Goal: Task Accomplishment & Management: Complete application form

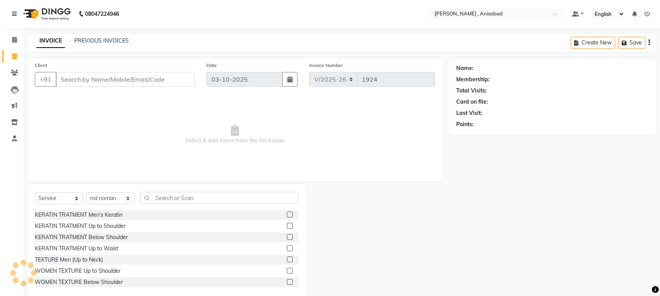
select select "6967"
select select "service"
select select "61627"
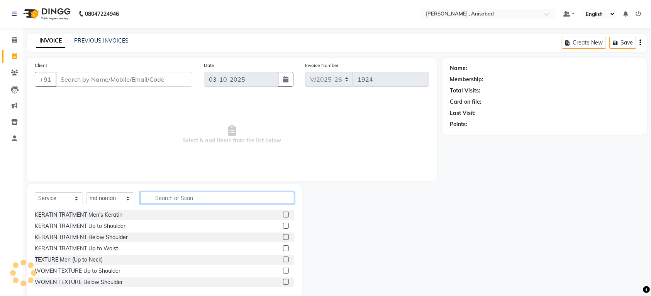
click at [182, 195] on input "text" at bounding box center [217, 198] width 154 height 12
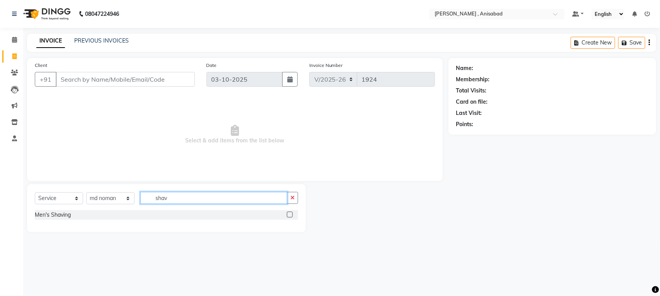
type input "shav"
click at [288, 213] on label at bounding box center [290, 214] width 6 height 6
click at [288, 213] on input "checkbox" at bounding box center [289, 214] width 5 height 5
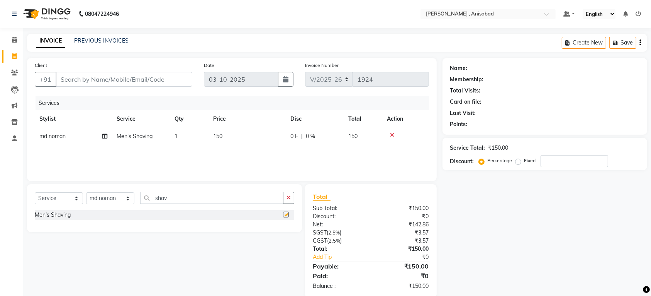
checkbox input "false"
click at [148, 75] on input "Client" at bounding box center [124, 79] width 137 height 15
type input "8"
type input "0"
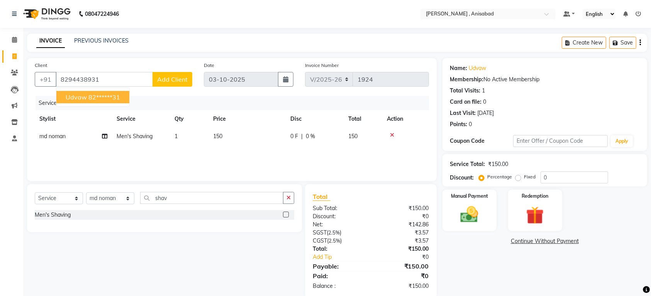
click at [115, 99] on ngb-highlight "82******31" at bounding box center [104, 97] width 32 height 8
type input "82******31"
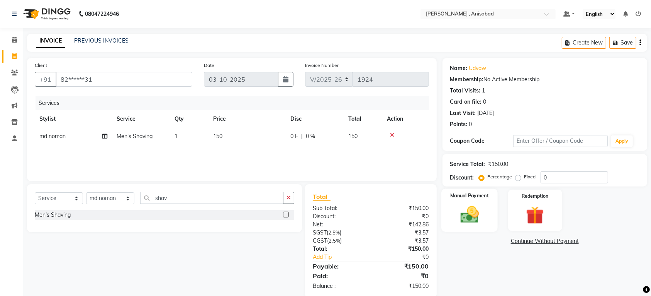
click at [464, 217] on img at bounding box center [470, 214] width 30 height 21
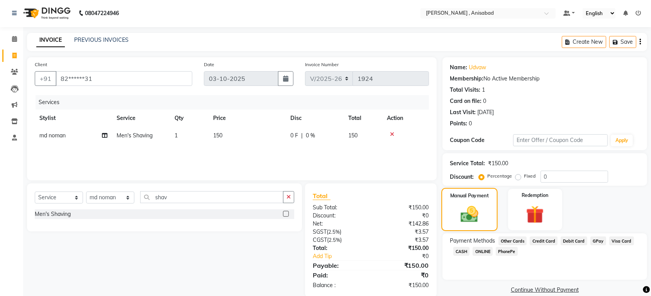
scroll to position [14, 0]
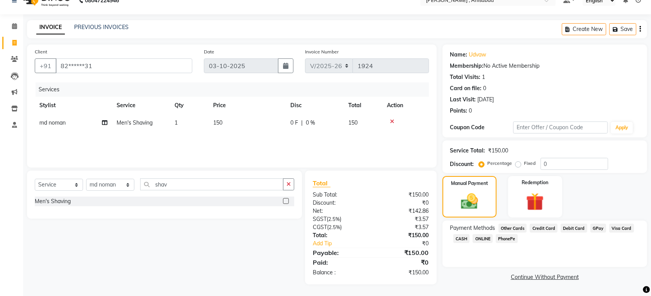
click at [594, 226] on span "GPay" at bounding box center [599, 227] width 16 height 9
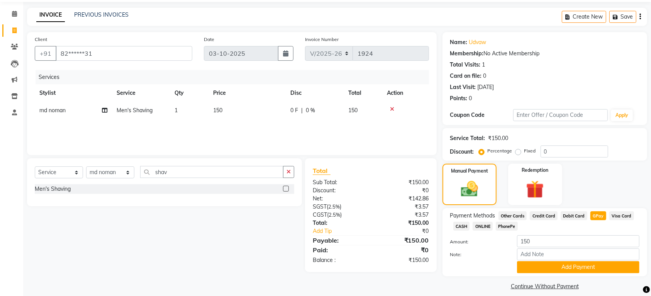
scroll to position [33, 0]
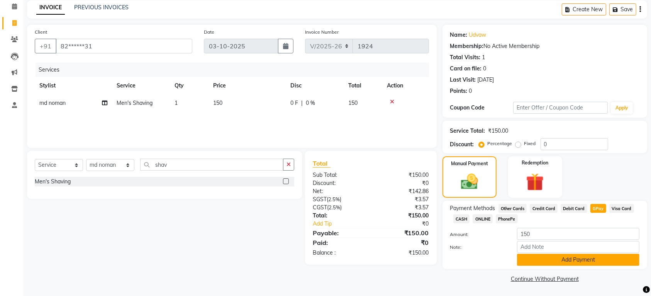
click at [551, 259] on button "Add Payment" at bounding box center [578, 259] width 122 height 12
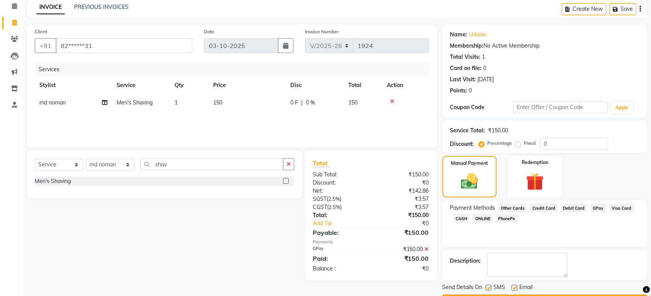
scroll to position [56, 0]
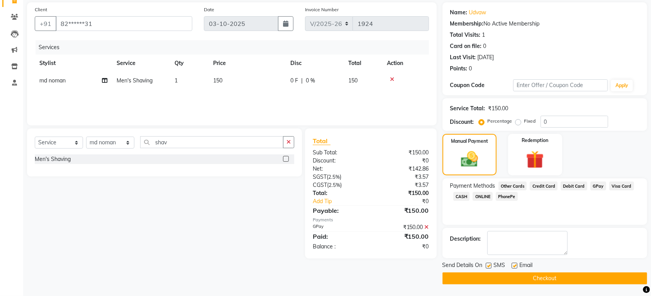
click at [508, 275] on button "Checkout" at bounding box center [545, 278] width 205 height 12
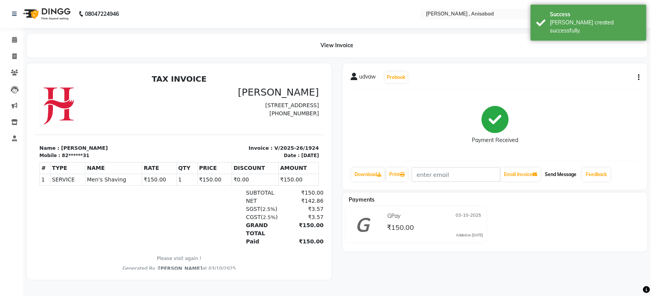
click at [565, 174] on button "Send Message" at bounding box center [561, 174] width 38 height 13
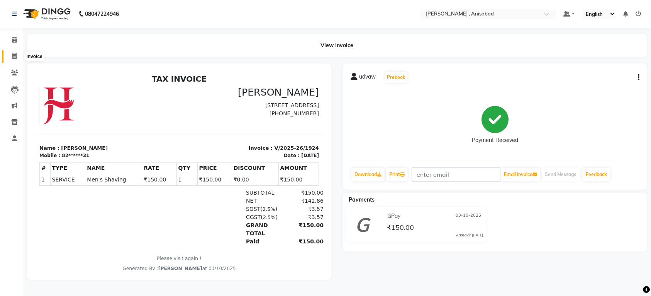
click at [11, 56] on span at bounding box center [15, 56] width 14 height 9
select select "service"
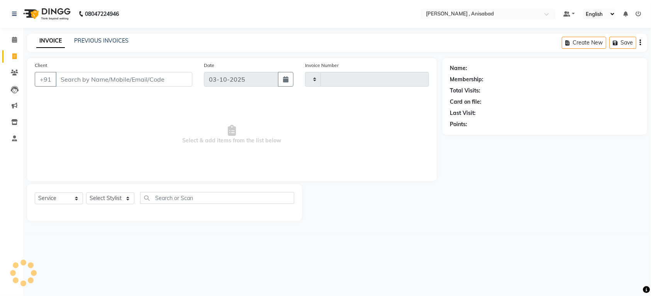
type input "1925"
select select "6967"
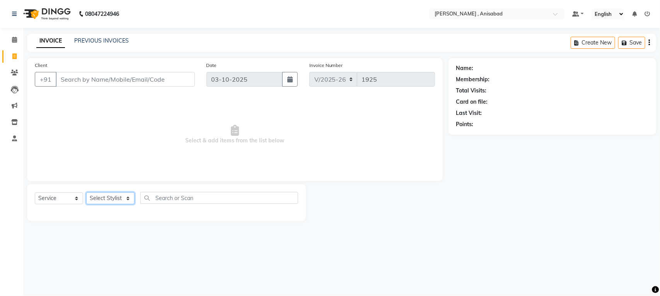
click at [130, 198] on select "Select Stylist" at bounding box center [110, 198] width 48 height 12
select select "61627"
click at [86, 192] on select "Select Stylist ANIMA SINGH md [PERSON_NAME] [PERSON_NAME] [PERSON_NAME]" at bounding box center [110, 198] width 48 height 12
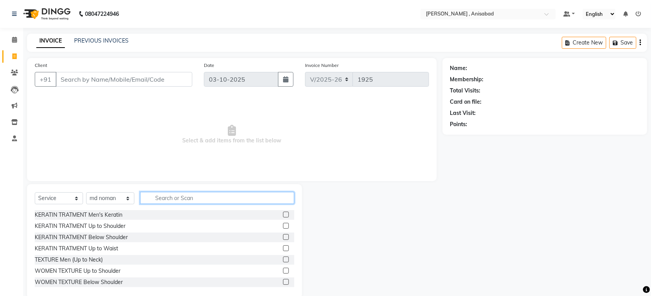
click at [178, 198] on input "text" at bounding box center [217, 198] width 154 height 12
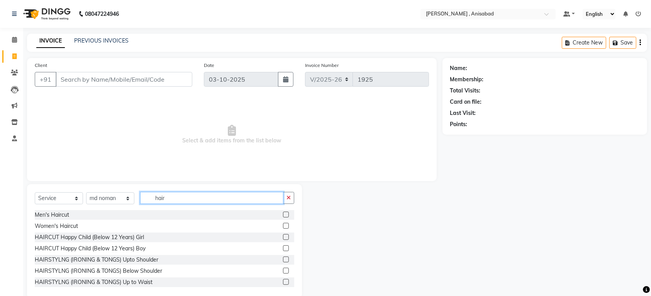
type input "hair"
click at [283, 213] on label at bounding box center [286, 214] width 6 height 6
click at [283, 213] on input "checkbox" at bounding box center [285, 214] width 5 height 5
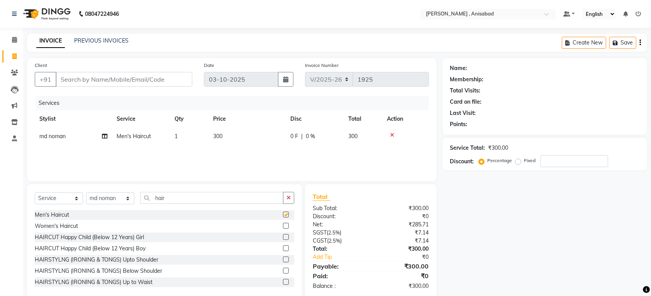
checkbox input "false"
click at [171, 79] on input "Client" at bounding box center [124, 79] width 137 height 15
type input "6"
type input "0"
type input "6705271313"
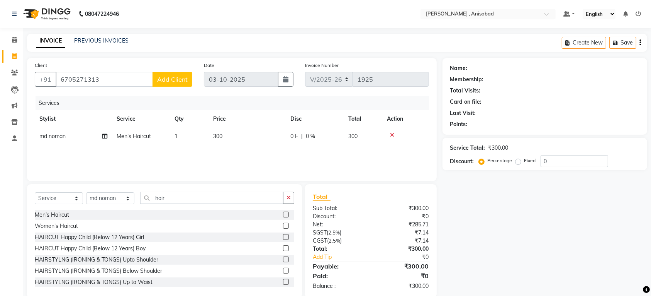
click at [170, 79] on span "Add Client" at bounding box center [172, 79] width 31 height 8
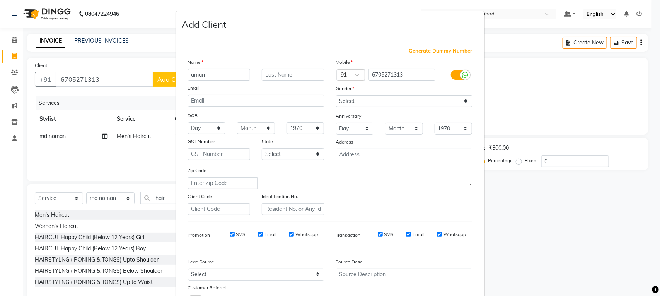
type input "aman"
click at [441, 103] on select "Select [DEMOGRAPHIC_DATA] [DEMOGRAPHIC_DATA] Other Prefer Not To Say" at bounding box center [404, 101] width 136 height 12
select select "[DEMOGRAPHIC_DATA]"
click at [336, 95] on select "Select [DEMOGRAPHIC_DATA] [DEMOGRAPHIC_DATA] Other Prefer Not To Say" at bounding box center [404, 101] width 136 height 12
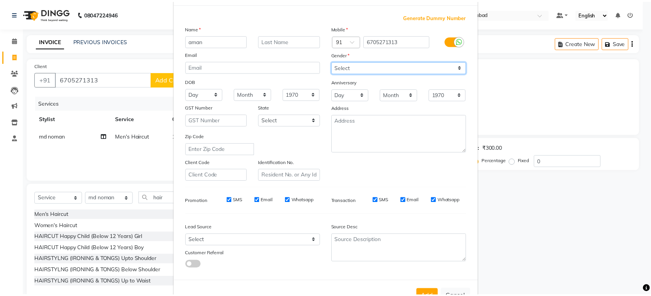
scroll to position [58, 0]
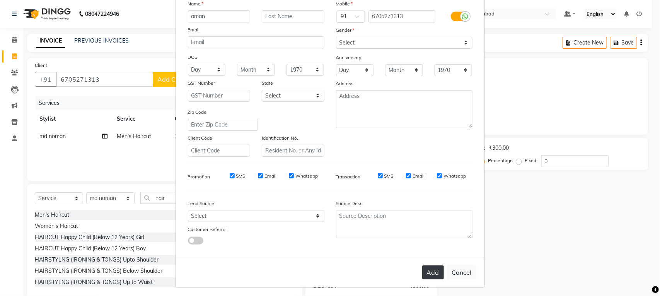
click at [430, 267] on button "Add" at bounding box center [433, 272] width 22 height 14
type input "67******13"
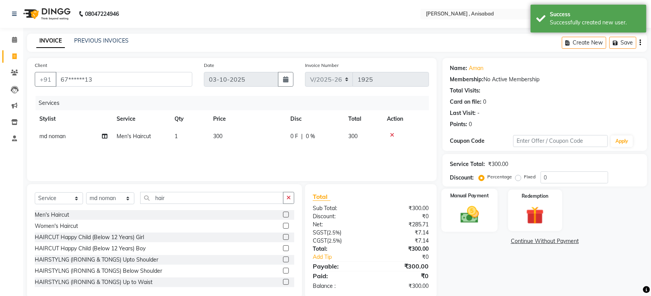
click at [467, 219] on img at bounding box center [470, 214] width 30 height 21
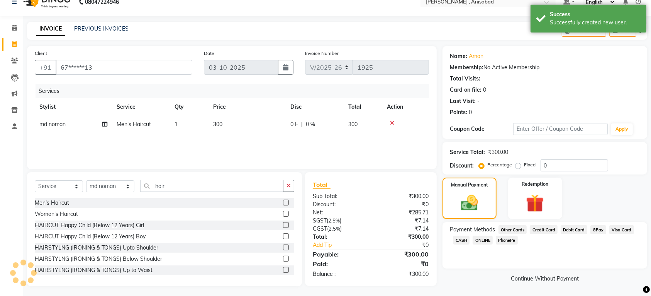
scroll to position [14, 0]
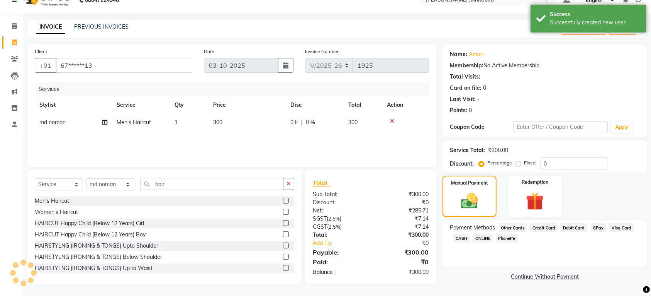
click at [598, 227] on span "GPay" at bounding box center [599, 227] width 16 height 9
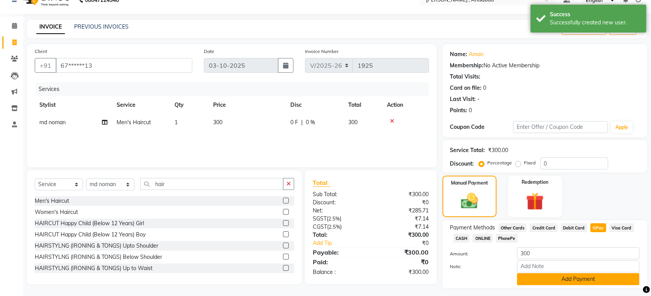
click at [596, 281] on button "Add Payment" at bounding box center [578, 279] width 122 height 12
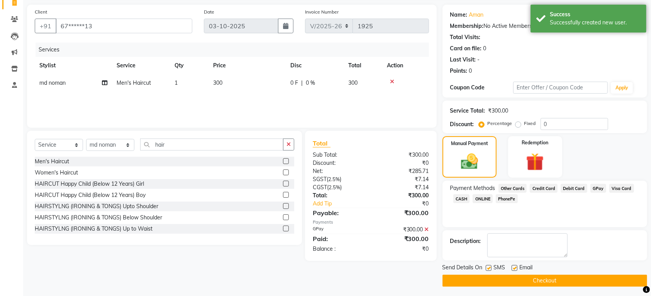
scroll to position [56, 0]
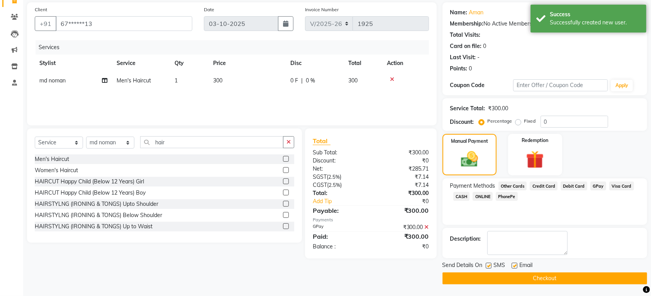
click at [596, 281] on button "Checkout" at bounding box center [545, 278] width 205 height 12
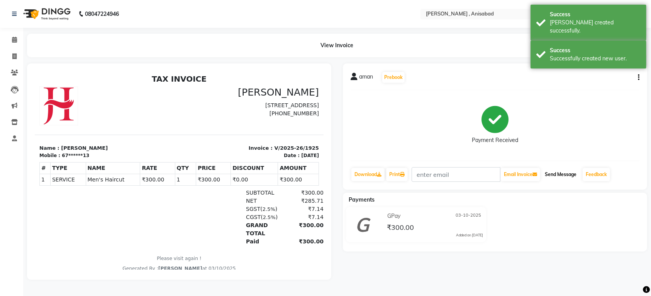
click at [580, 174] on button "Send Message" at bounding box center [561, 174] width 38 height 13
